Goal: Task Accomplishment & Management: Use online tool/utility

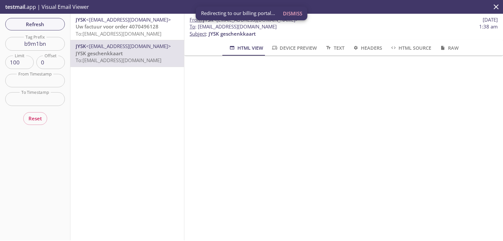
scroll to position [95, 0]
click at [391, 29] on span "To : [EMAIL_ADDRESS][DOMAIN_NAME] 1:38 am" at bounding box center [343, 26] width 308 height 7
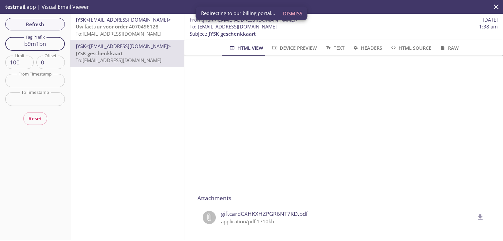
drag, startPoint x: 48, startPoint y: 46, endPoint x: 11, endPoint y: 44, distance: 37.1
click at [11, 44] on input "b9m1bn" at bounding box center [35, 43] width 60 height 13
paste input "yl59ti"
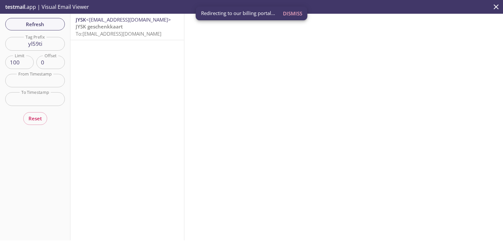
click at [89, 33] on span "To: [EMAIL_ADDRESS][DOMAIN_NAME]" at bounding box center [119, 33] width 86 height 7
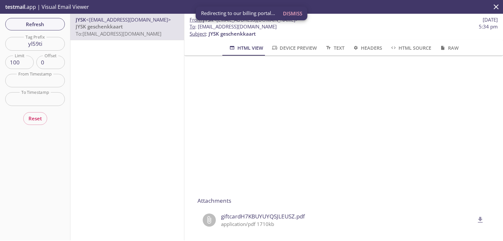
scroll to position [105, 0]
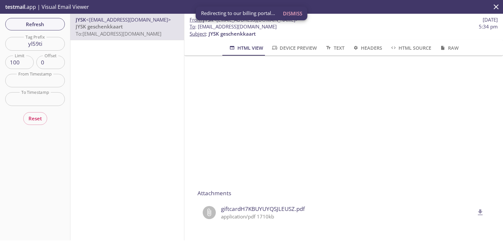
click at [476, 208] on icon "delete" at bounding box center [480, 212] width 9 height 9
drag, startPoint x: 48, startPoint y: 45, endPoint x: 6, endPoint y: 44, distance: 42.9
click at [6, 44] on input "yl59ti" at bounding box center [35, 43] width 60 height 13
paste input "sqmbeu"
type input "sqmbeu"
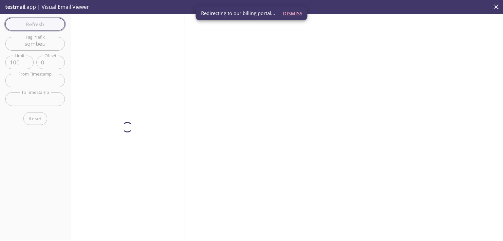
click at [34, 25] on div "Refresh Filters Tag Prefix sqmbeu Tag Prefix Limit 100 Limit Offset 0 Offset Fr…" at bounding box center [35, 127] width 70 height 227
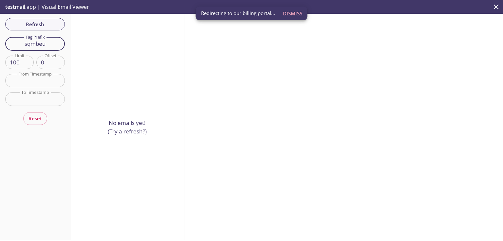
drag, startPoint x: 51, startPoint y: 43, endPoint x: 15, endPoint y: 40, distance: 36.7
click at [15, 40] on input "sqmbeu" at bounding box center [35, 43] width 60 height 13
click at [37, 26] on span "Refresh" at bounding box center [34, 24] width 49 height 9
click at [47, 24] on span "Refresh" at bounding box center [34, 24] width 49 height 9
